Goal: Check status: Check status

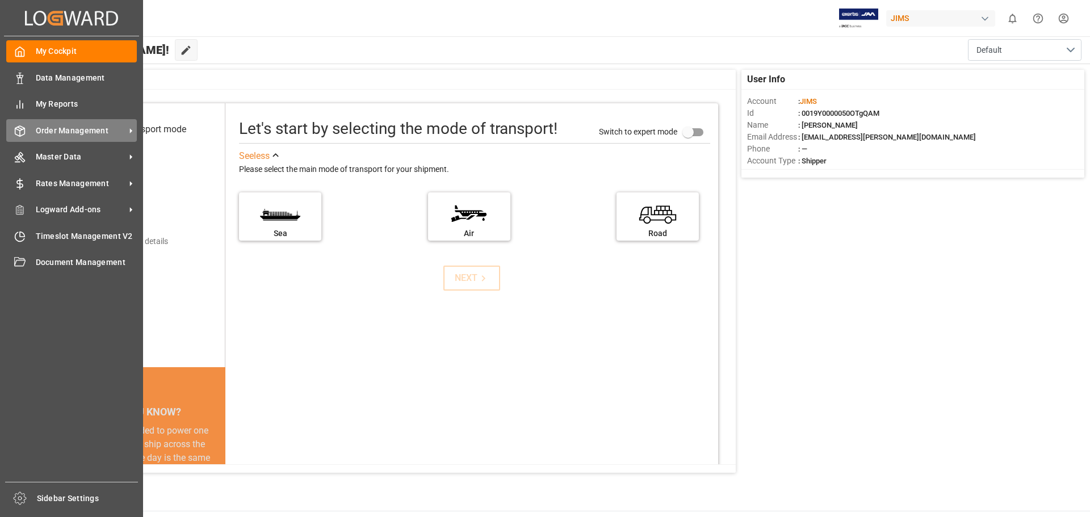
click at [56, 132] on span "Order Management" at bounding box center [81, 131] width 90 height 12
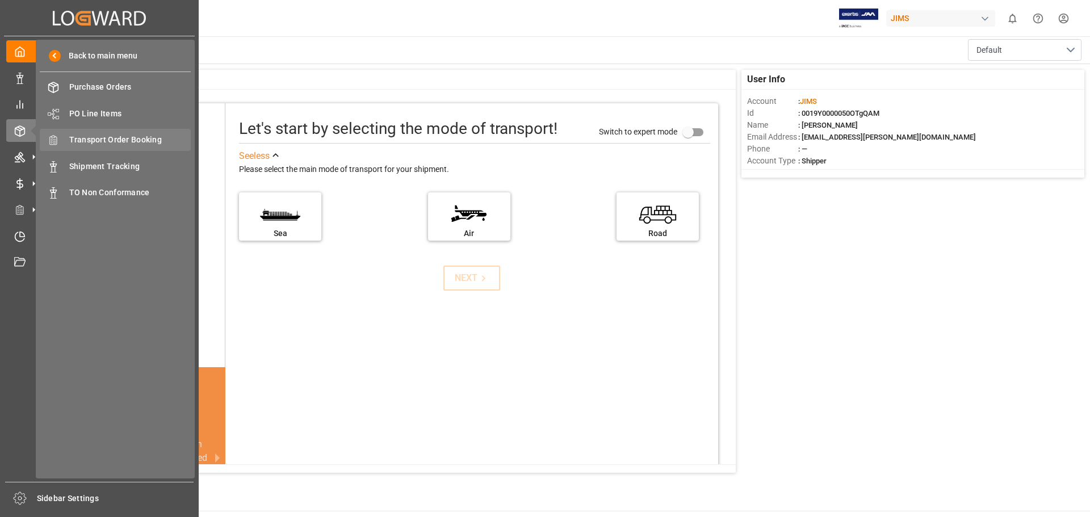
click at [144, 139] on span "Transport Order Booking" at bounding box center [130, 140] width 122 height 12
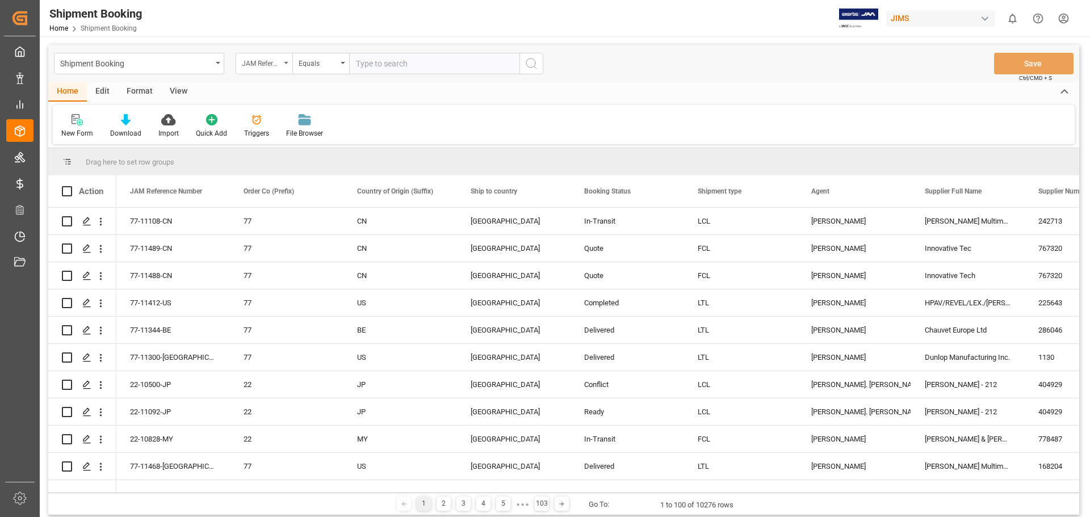
click at [286, 60] on div "JAM Reference Number" at bounding box center [264, 64] width 57 height 22
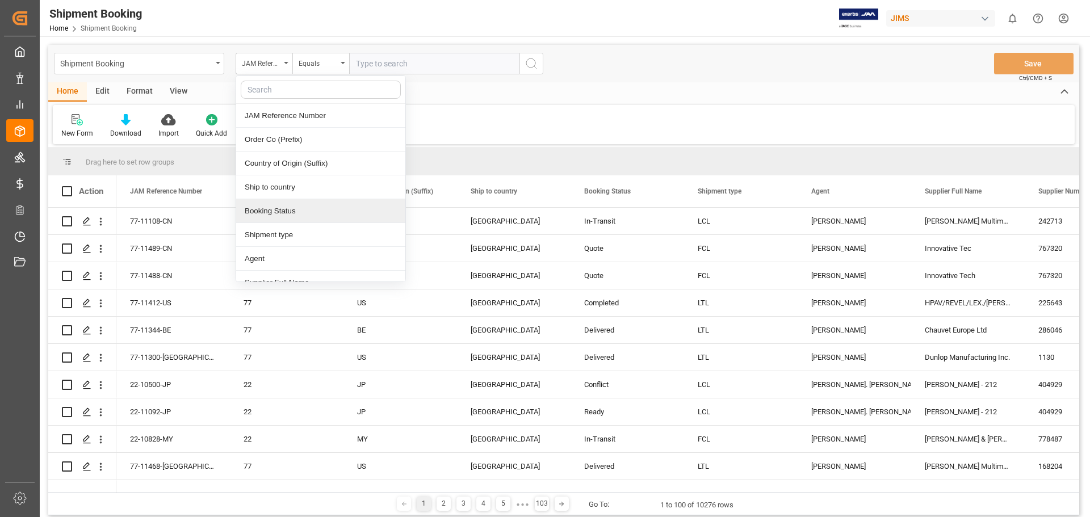
scroll to position [95, 0]
click at [278, 212] on div "Supplier Number" at bounding box center [320, 212] width 169 height 24
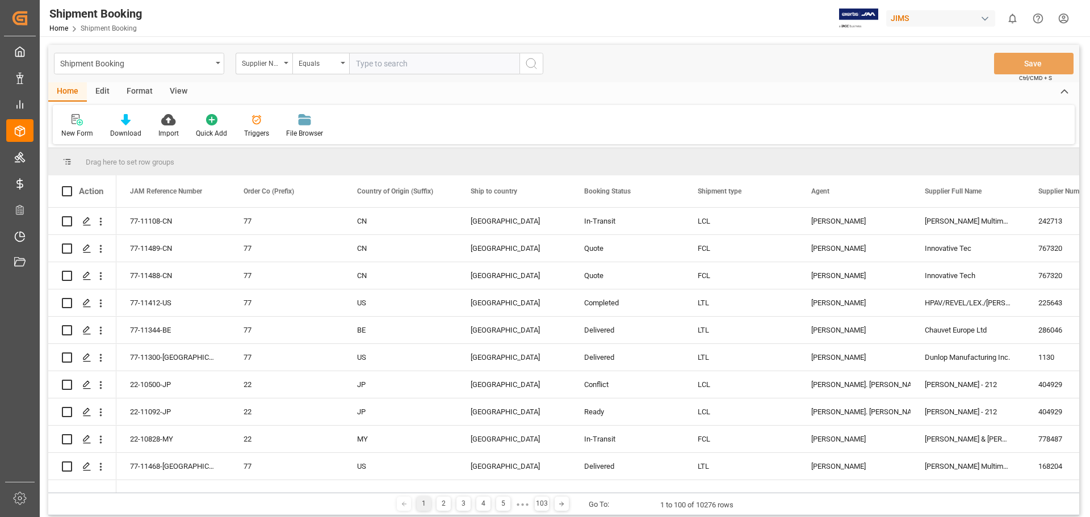
click at [383, 68] on input "text" at bounding box center [434, 64] width 170 height 22
paste input "748006"
type input "748006"
click at [532, 65] on icon "search button" at bounding box center [532, 64] width 14 height 14
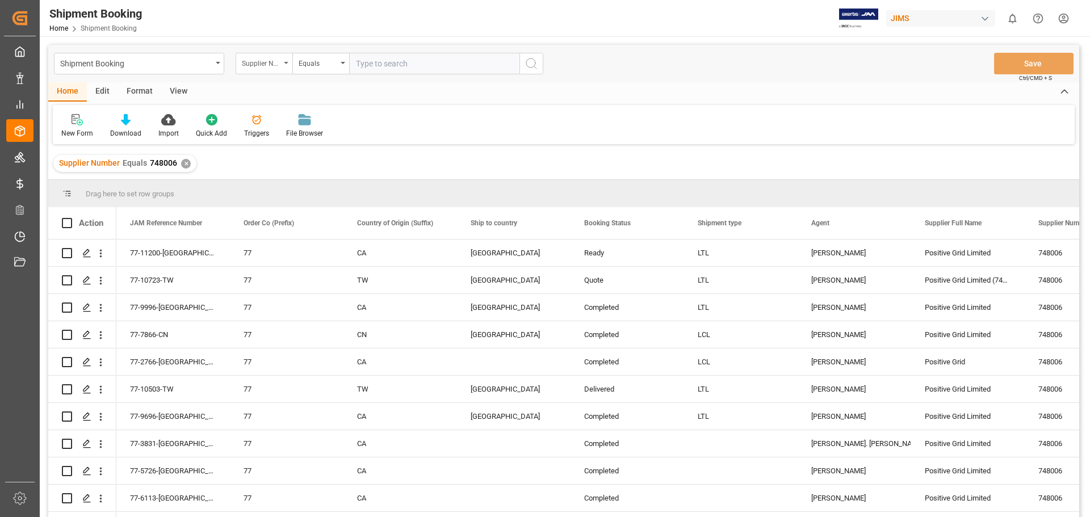
click at [284, 61] on div "Supplier Number" at bounding box center [264, 64] width 57 height 22
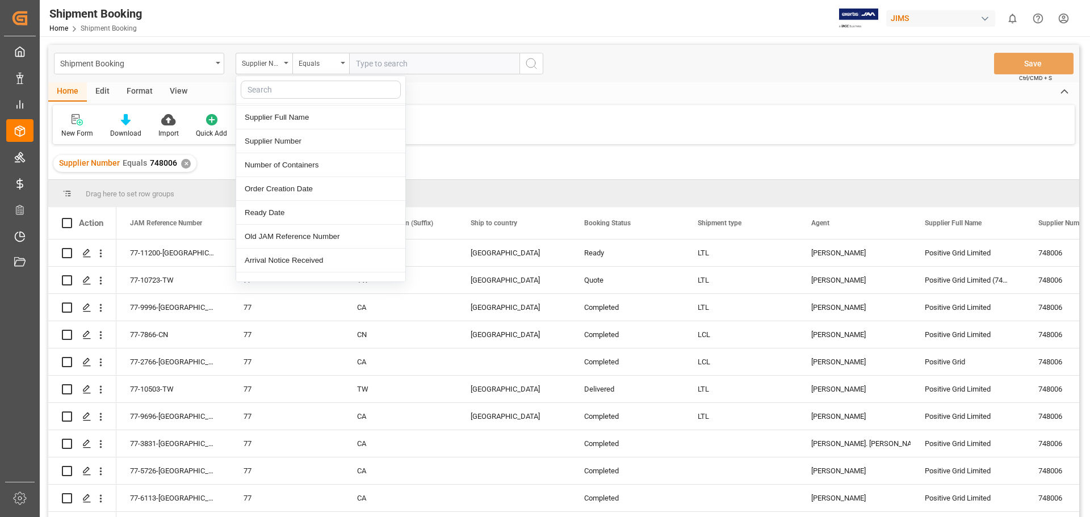
scroll to position [189, 0]
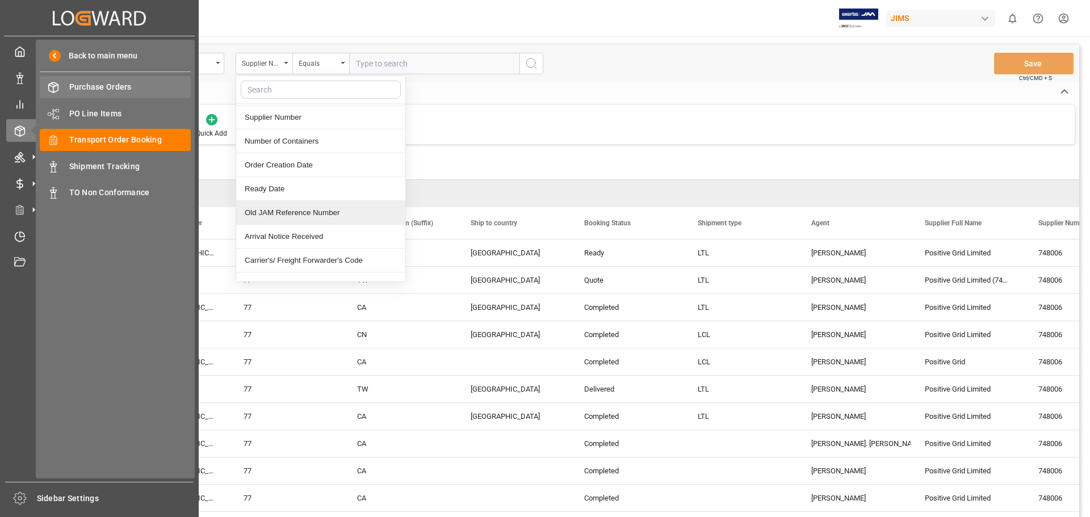
click at [108, 82] on span "Purchase Orders" at bounding box center [130, 87] width 122 height 12
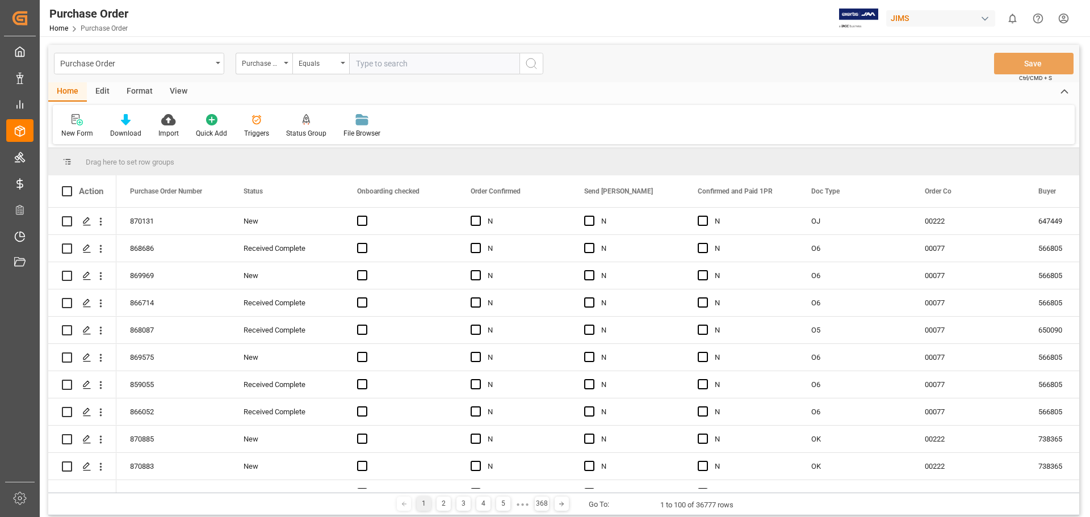
click at [397, 63] on input "text" at bounding box center [434, 64] width 170 height 22
paste input "866983"
type input "866983"
click at [529, 64] on icon "search button" at bounding box center [532, 64] width 14 height 14
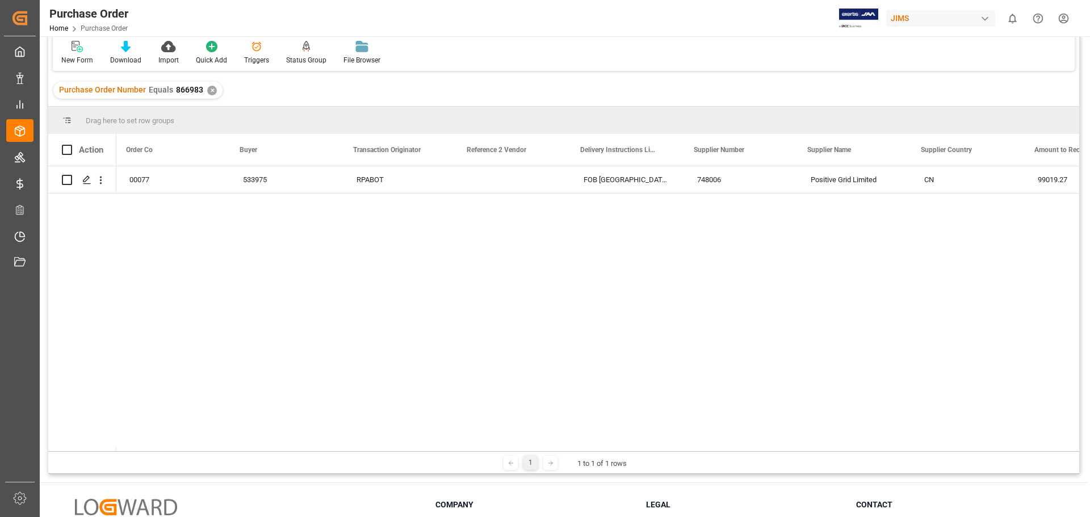
scroll to position [0, 840]
click at [417, 300] on div "866983 [GEOGRAPHIC_DATA] 00077 533975 RPABOT" at bounding box center [597, 308] width 963 height 285
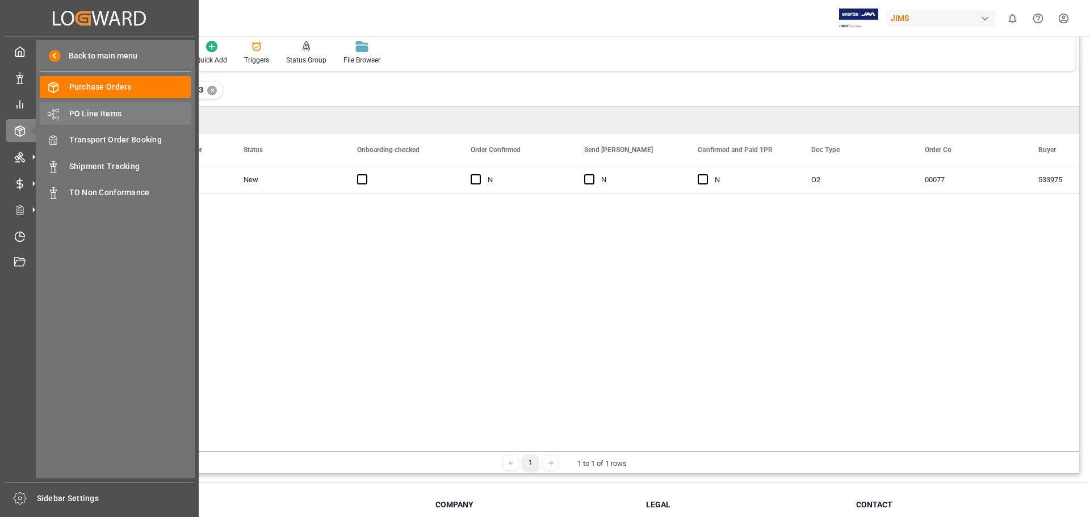
click at [98, 110] on span "PO Line Items" at bounding box center [130, 114] width 122 height 12
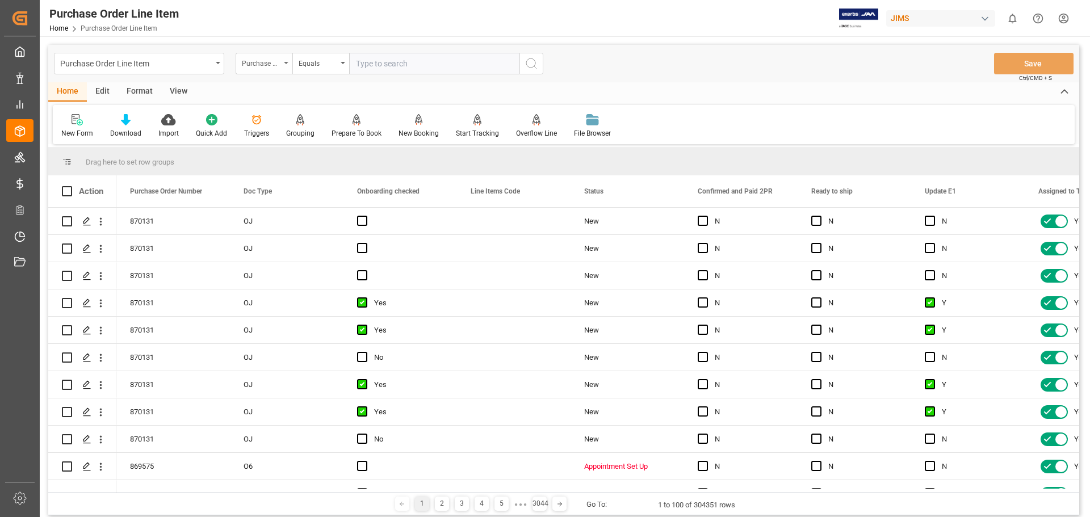
click at [286, 60] on div "Purchase Order Number" at bounding box center [264, 64] width 57 height 22
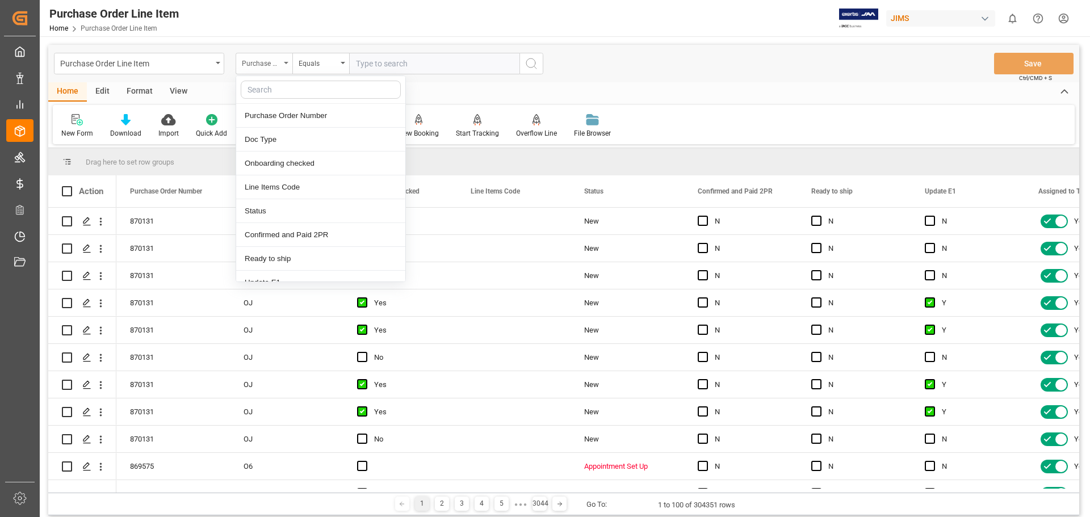
click at [286, 60] on div "Purchase Order Number" at bounding box center [264, 64] width 57 height 22
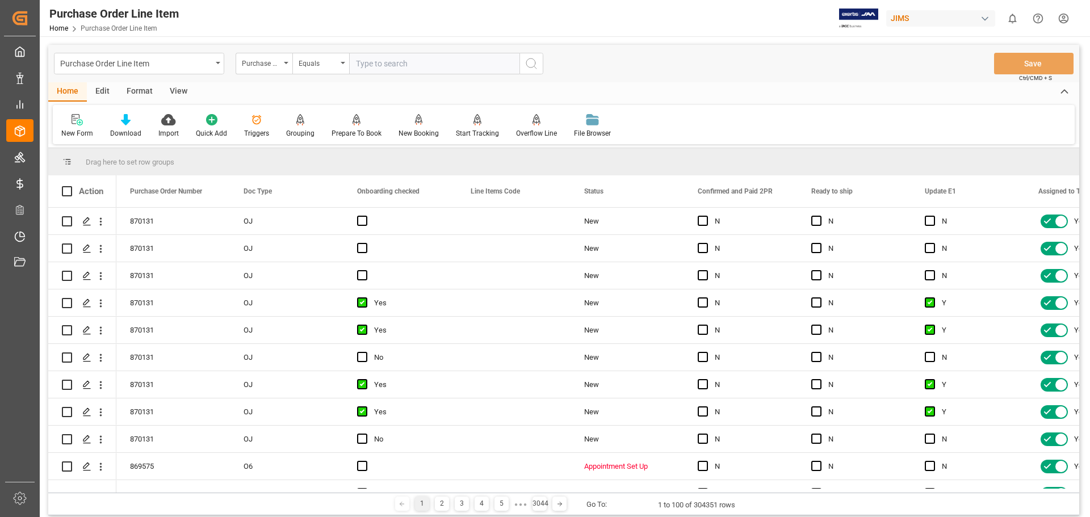
click at [416, 60] on input "text" at bounding box center [434, 64] width 170 height 22
paste input "866983"
type input "866983"
click at [533, 62] on icon "search button" at bounding box center [532, 64] width 14 height 14
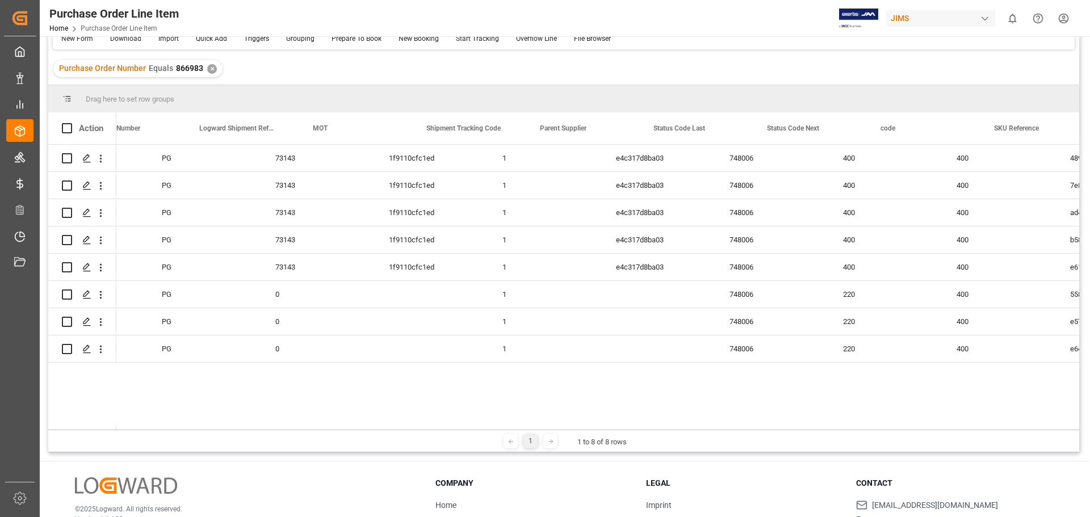
scroll to position [0, 1974]
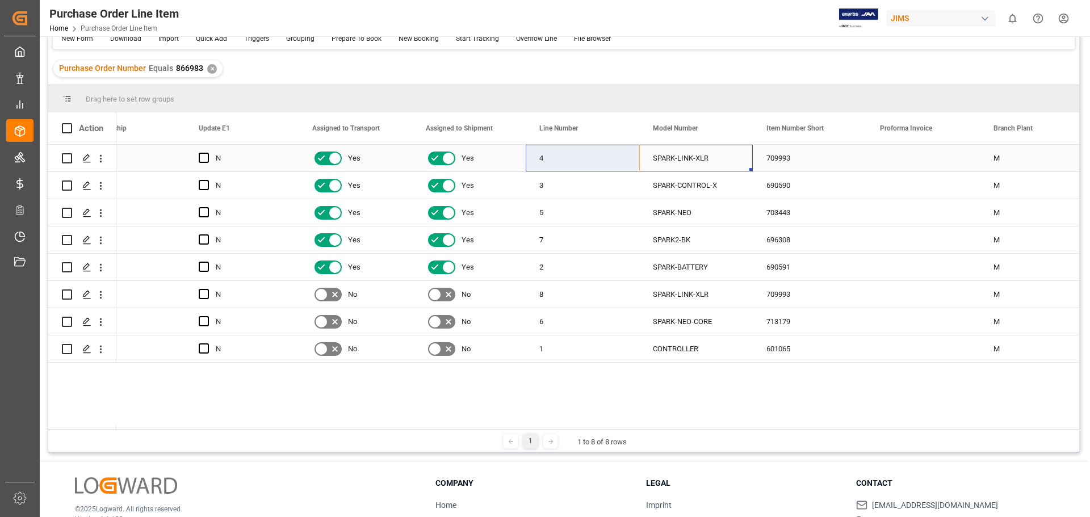
drag, startPoint x: 710, startPoint y: 157, endPoint x: 622, endPoint y: 157, distance: 88.0
click at [714, 157] on div "SPARK-LINK-XLR" at bounding box center [696, 158] width 114 height 27
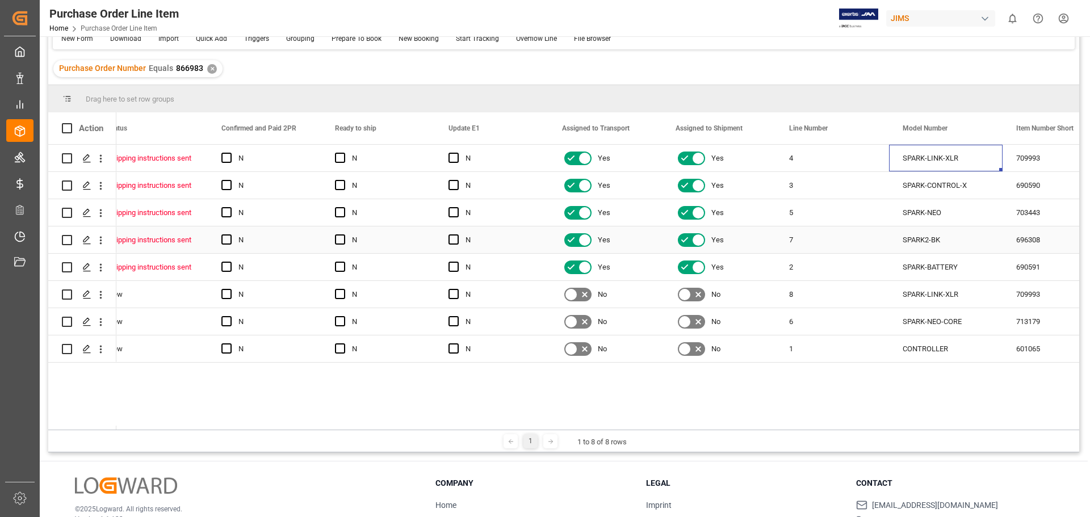
scroll to position [0, 0]
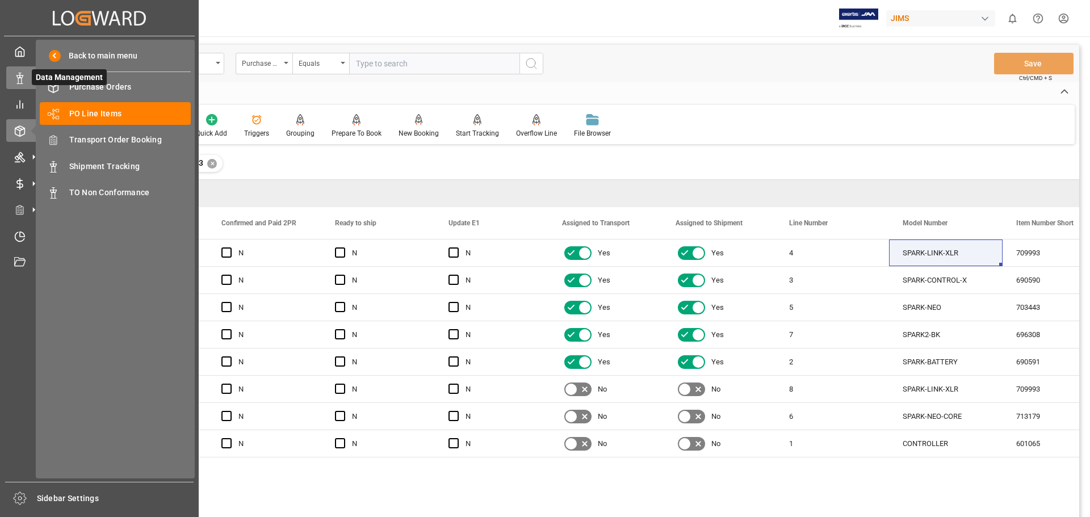
click at [18, 75] on icon at bounding box center [19, 78] width 11 height 11
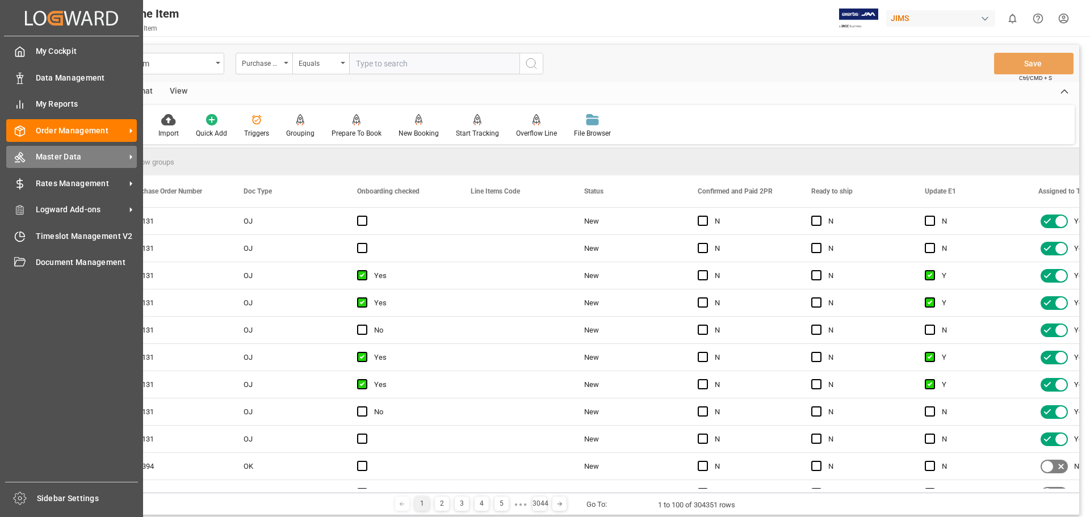
click at [61, 155] on span "Master Data" at bounding box center [81, 157] width 90 height 12
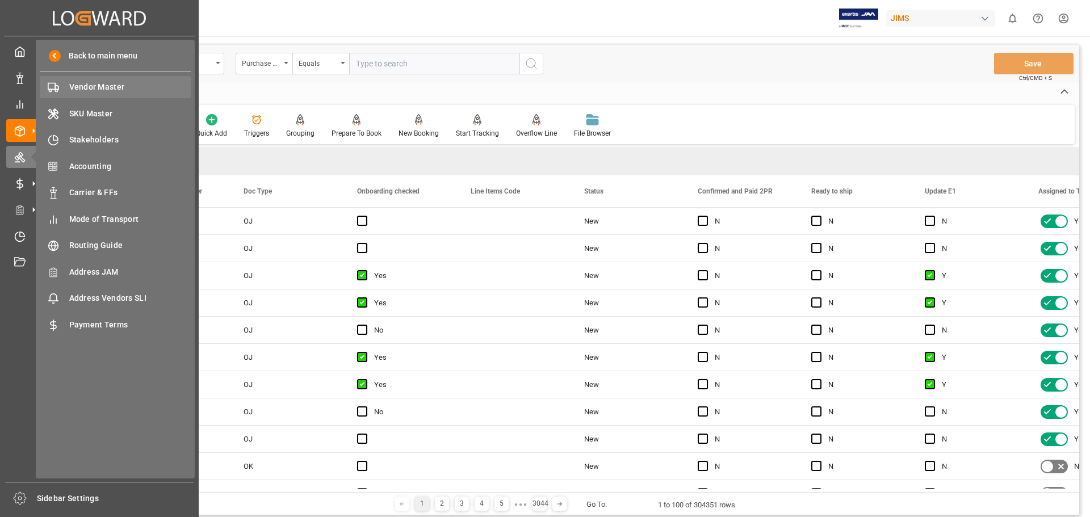
click at [86, 85] on span "Vendor Master" at bounding box center [130, 87] width 122 height 12
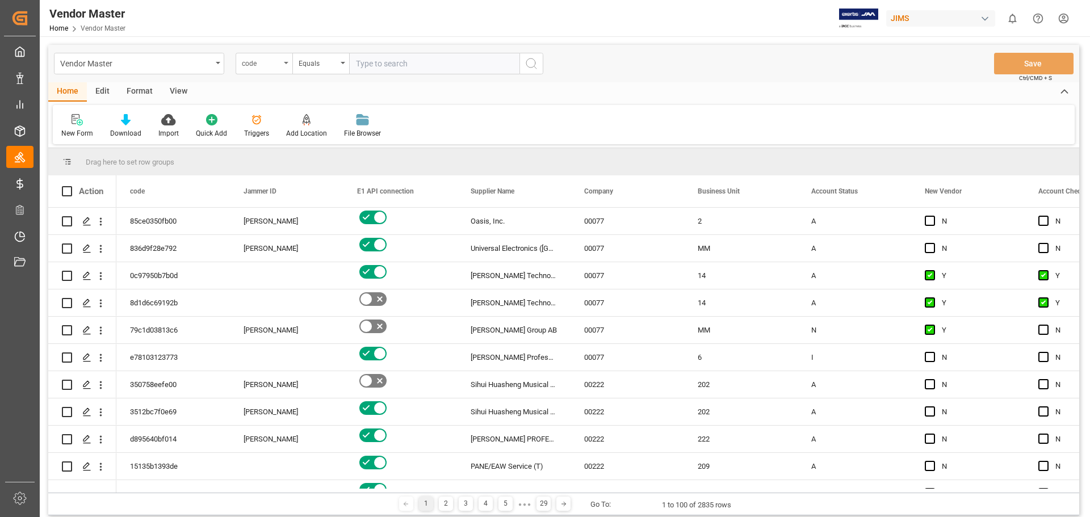
click at [286, 61] on div "code" at bounding box center [264, 64] width 57 height 22
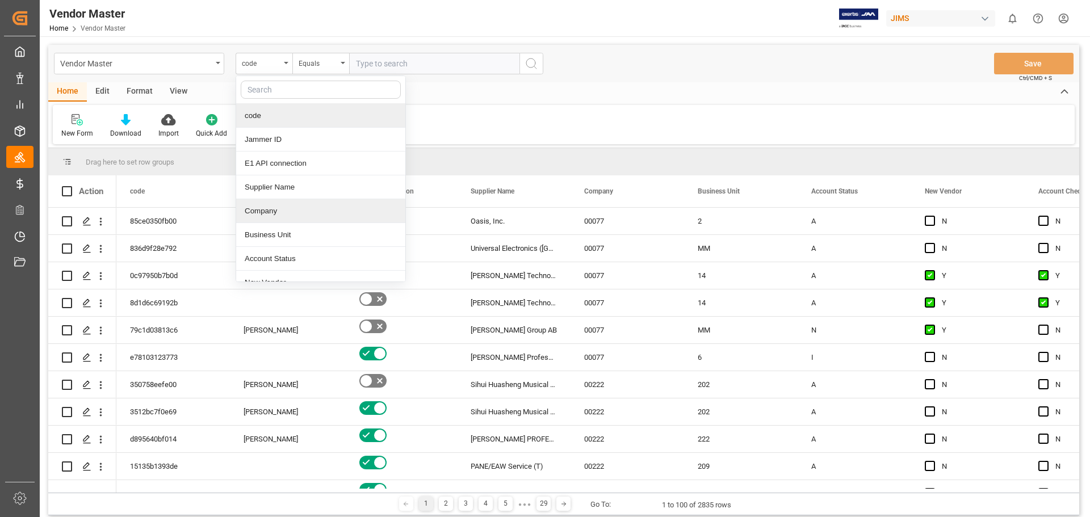
scroll to position [95, 0]
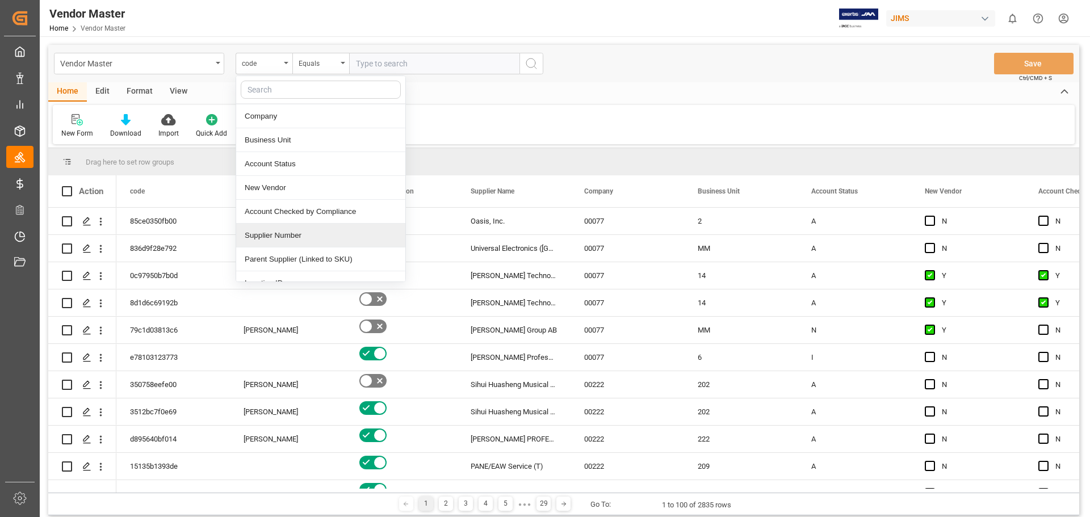
click at [286, 238] on div "Supplier Number" at bounding box center [320, 236] width 169 height 24
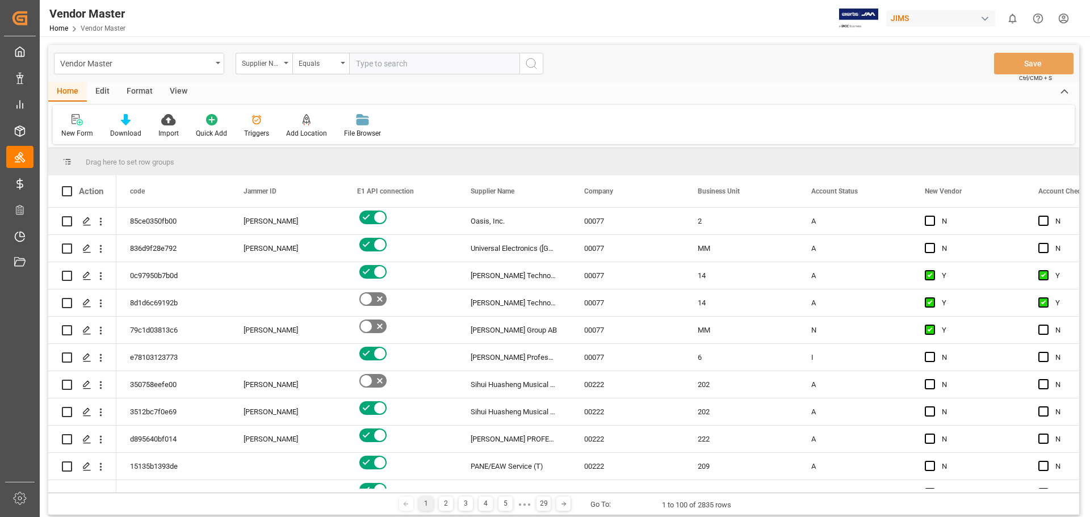
click at [372, 64] on input "text" at bounding box center [434, 64] width 170 height 22
paste input "748006"
type input "748006"
click at [530, 64] on icon "search button" at bounding box center [532, 64] width 14 height 14
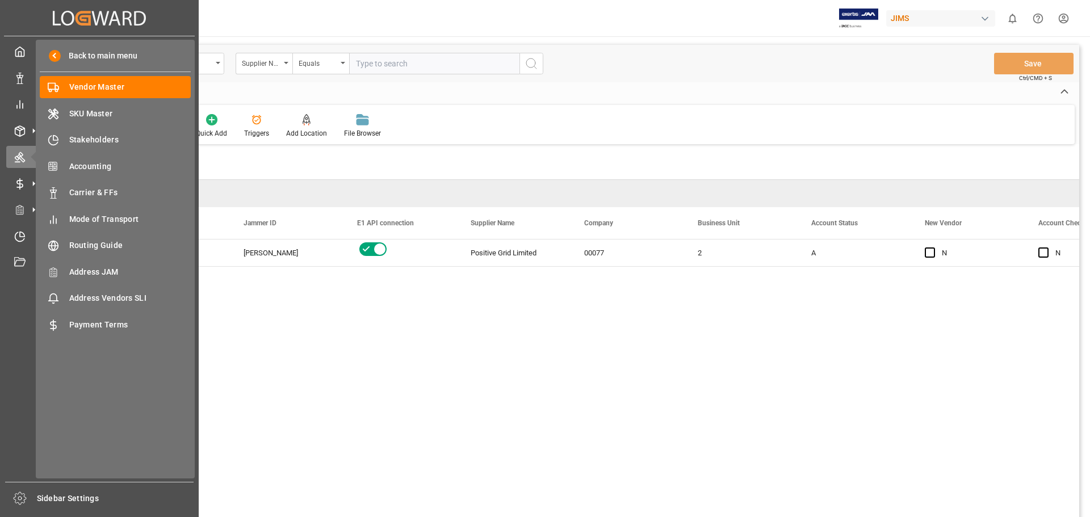
drag, startPoint x: 20, startPoint y: 126, endPoint x: 547, endPoint y: 352, distance: 572.7
click at [547, 352] on div "748006 N N 2 A 00077 Positive Grid Limited [PERSON_NAME] 232f5df6b353" at bounding box center [597, 382] width 963 height 285
click at [13, 157] on div at bounding box center [15, 157] width 19 height 12
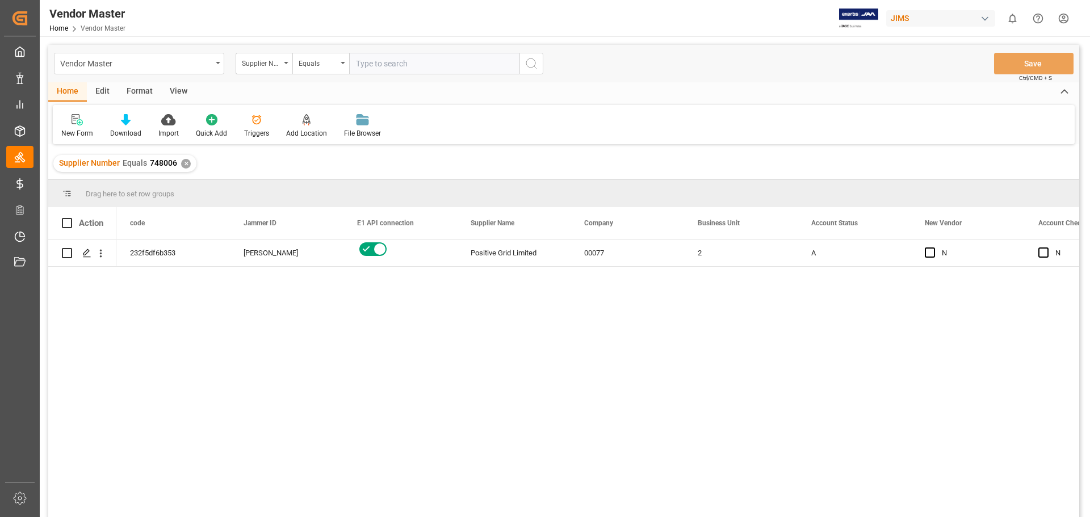
click at [482, 328] on div "748006 N N 2 A 00077 Positive Grid Limited [PERSON_NAME] 232f5df6b353" at bounding box center [597, 382] width 963 height 285
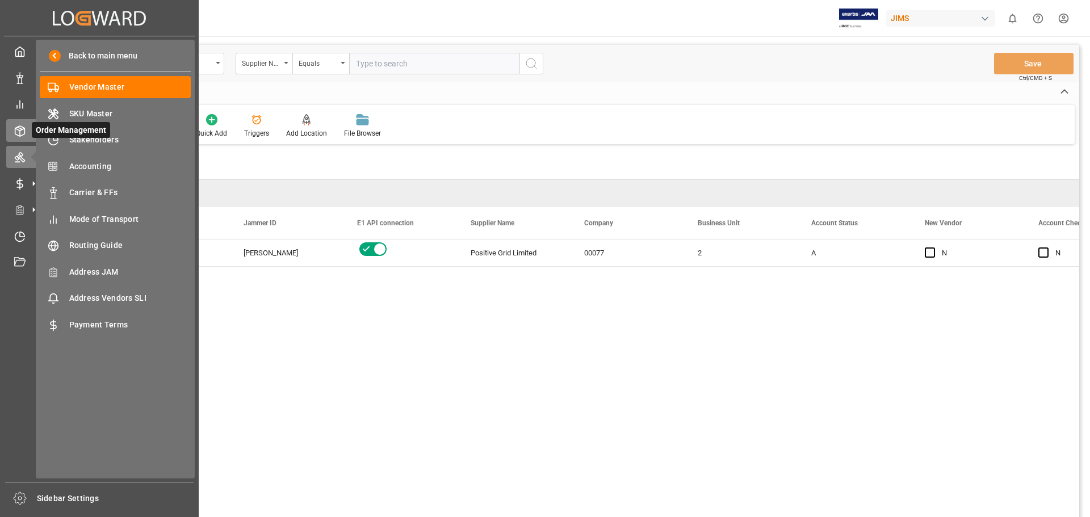
click at [16, 130] on icon at bounding box center [19, 130] width 11 height 11
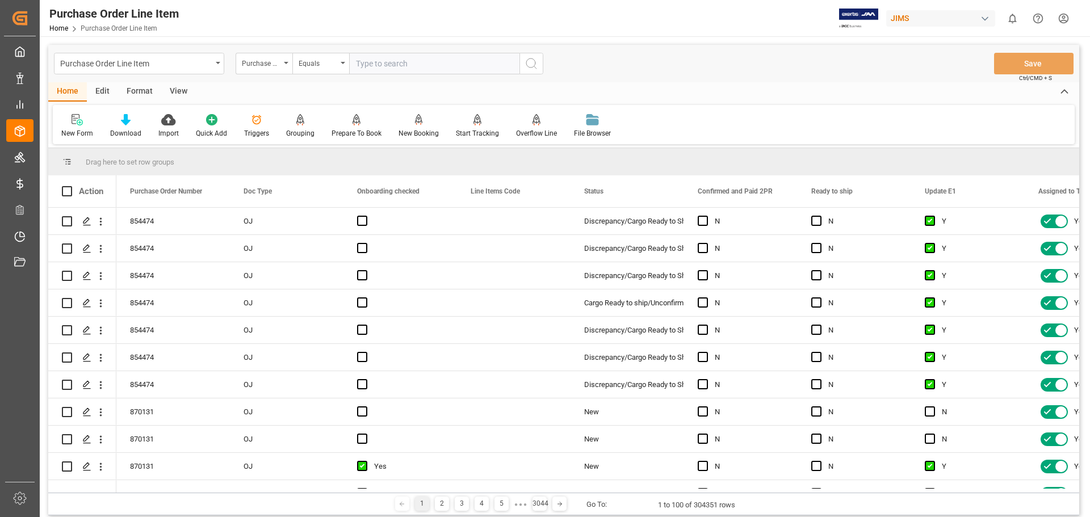
paste input "748006"
type input "748006"
drag, startPoint x: 387, startPoint y: 64, endPoint x: 344, endPoint y: 70, distance: 43.6
click at [344, 70] on div "Purchase Order Number Equals 748006" at bounding box center [390, 64] width 308 height 22
type input "866983"
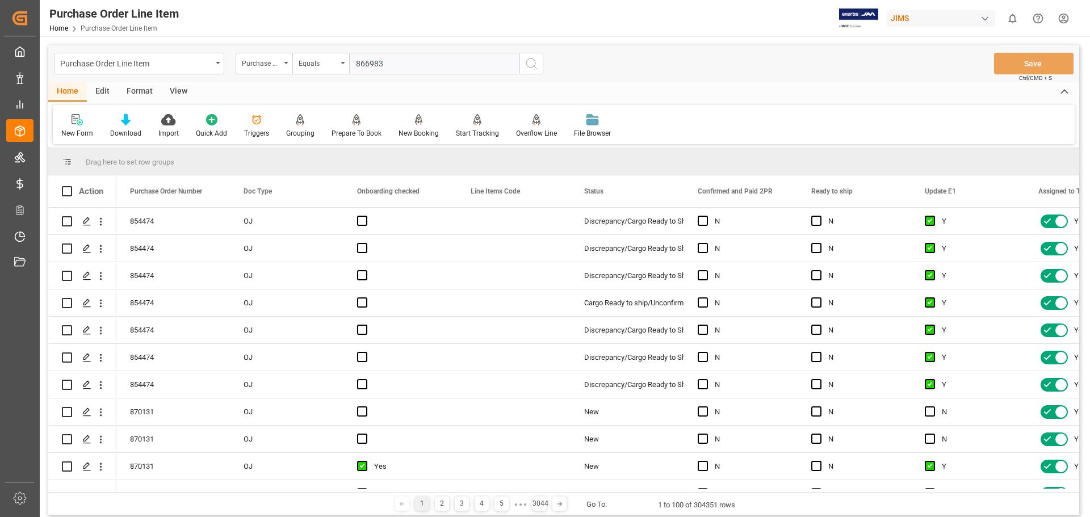
click at [529, 60] on icon "search button" at bounding box center [532, 64] width 14 height 14
